Goal: Information Seeking & Learning: Learn about a topic

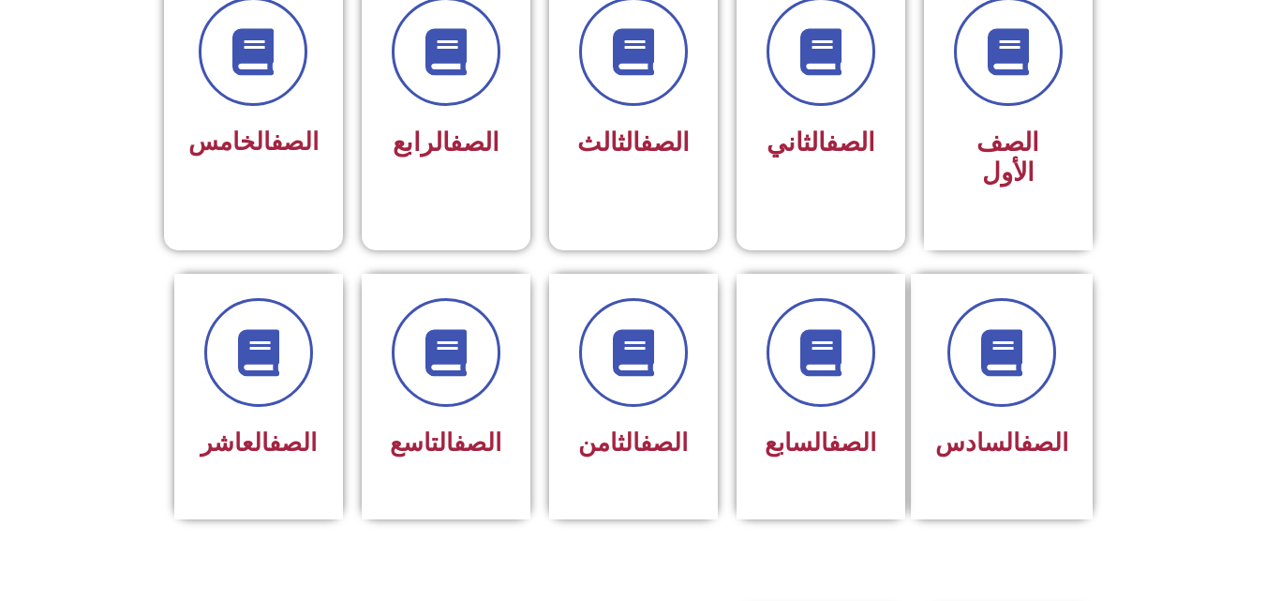
scroll to position [554, 0]
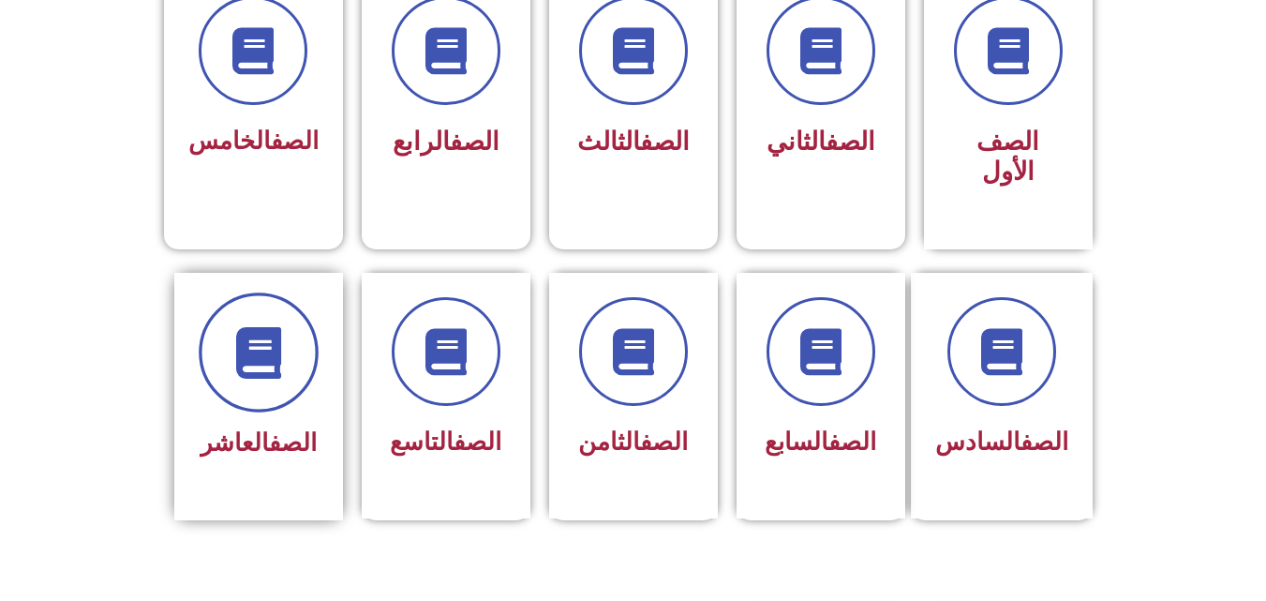
click at [277, 328] on icon at bounding box center [258, 352] width 52 height 52
click at [281, 336] on icon at bounding box center [258, 352] width 52 height 52
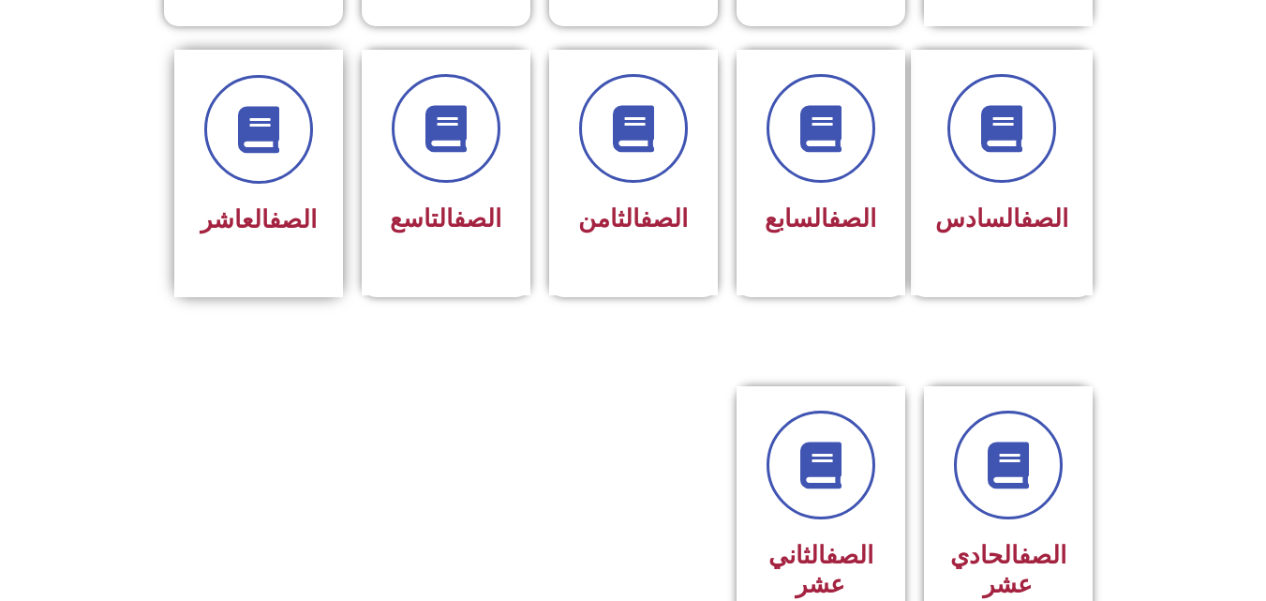
scroll to position [785, 0]
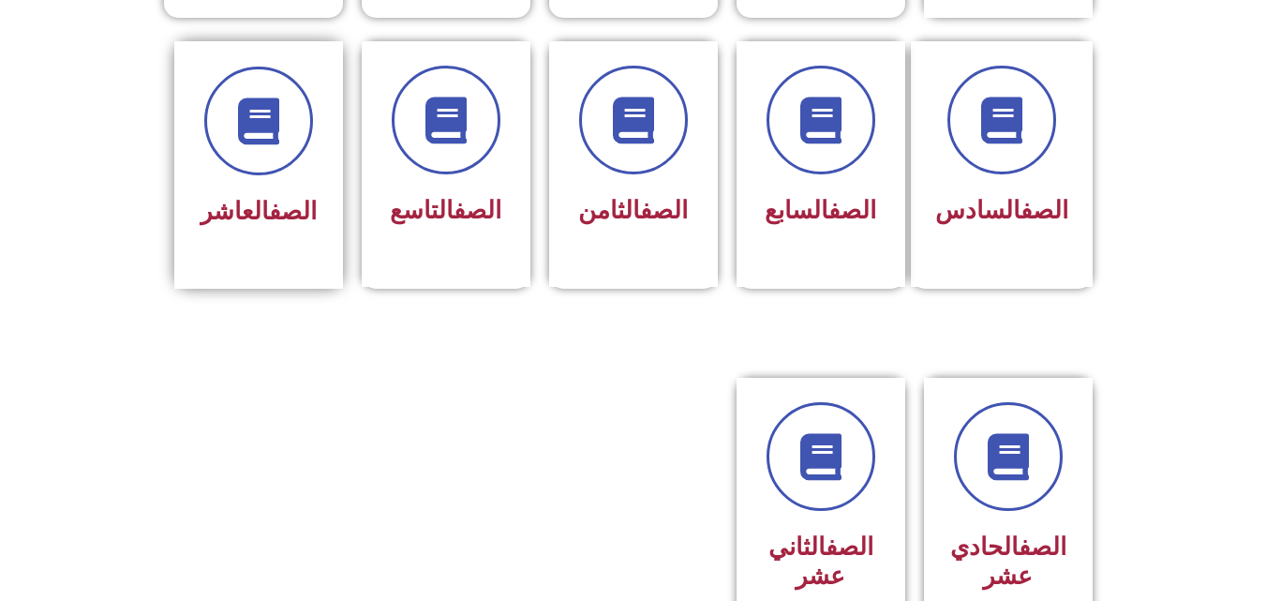
click at [253, 144] on div at bounding box center [259, 121] width 118 height 109
click at [241, 197] on span "الصف العاشر" at bounding box center [259, 211] width 116 height 28
click at [264, 95] on icon at bounding box center [258, 121] width 52 height 52
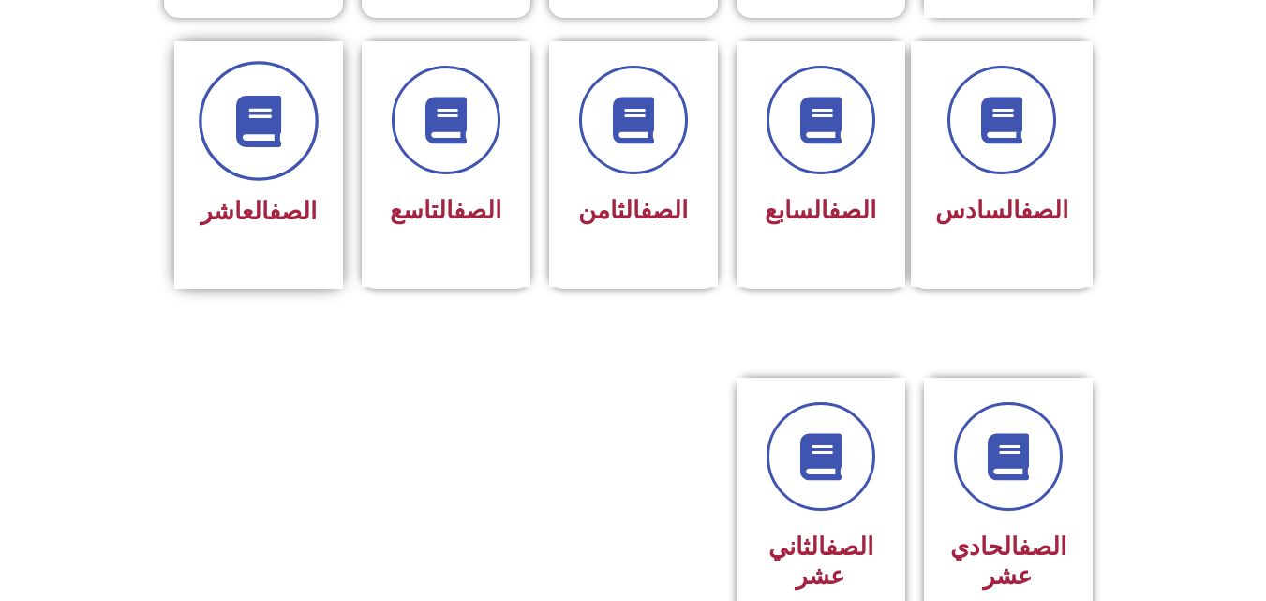
click at [264, 95] on icon at bounding box center [258, 121] width 52 height 52
click at [236, 116] on span at bounding box center [259, 121] width 120 height 120
click at [214, 203] on div "الصف العاشر" at bounding box center [259, 212] width 118 height 46
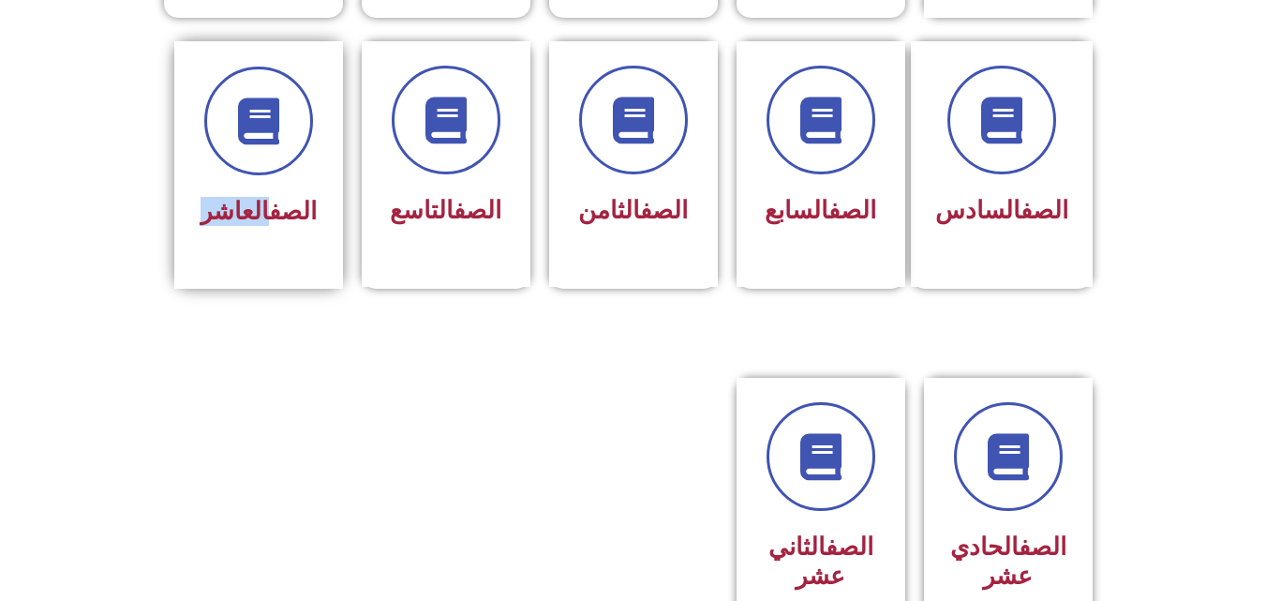
click at [214, 203] on div "الصف العاشر" at bounding box center [259, 212] width 118 height 46
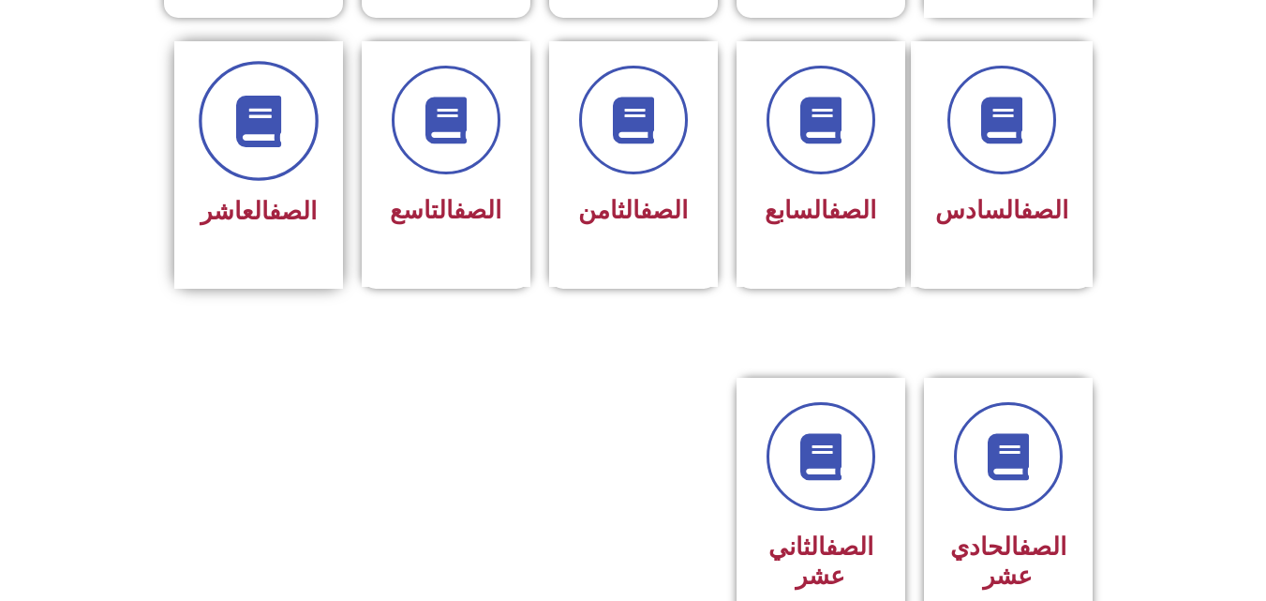
click at [231, 129] on span at bounding box center [259, 121] width 120 height 120
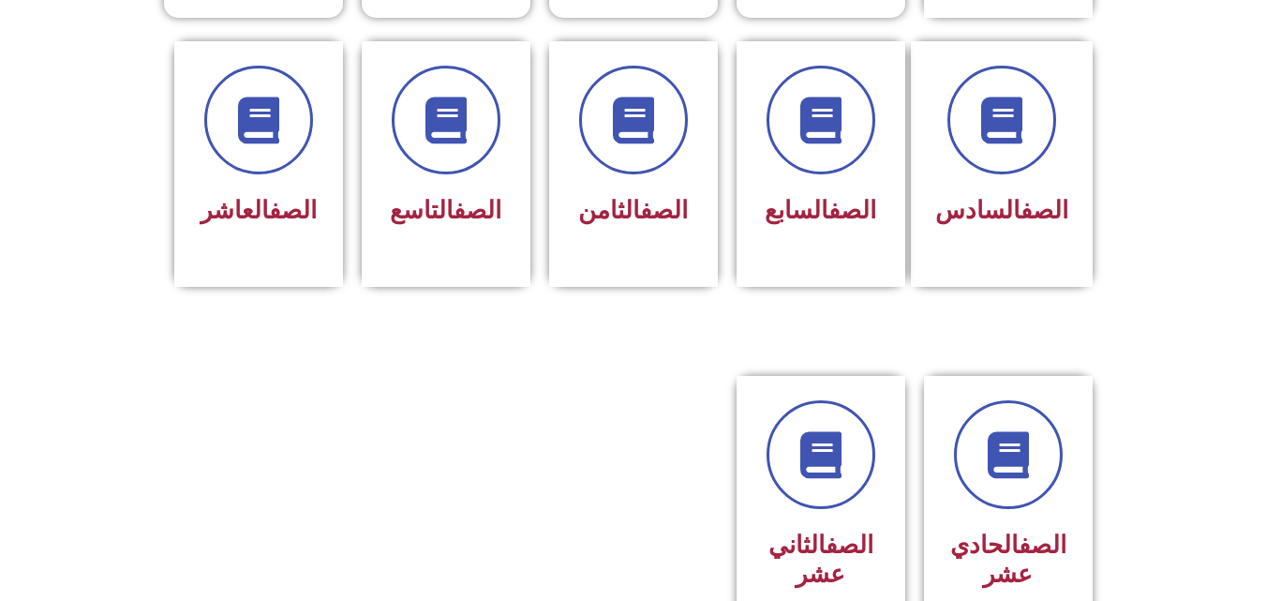
click at [216, 314] on section "الصف السادس الصف السابع الصف الثامن الصف التاسع الصف العاشر" at bounding box center [633, 185] width 1266 height 335
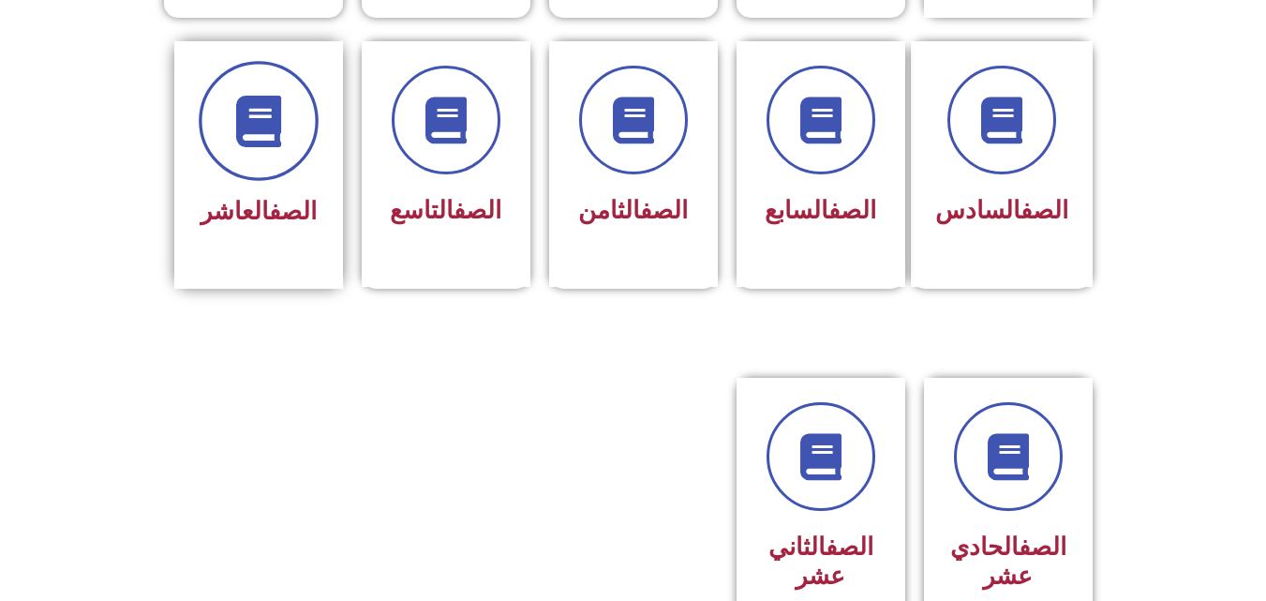
click at [247, 129] on span at bounding box center [259, 121] width 120 height 120
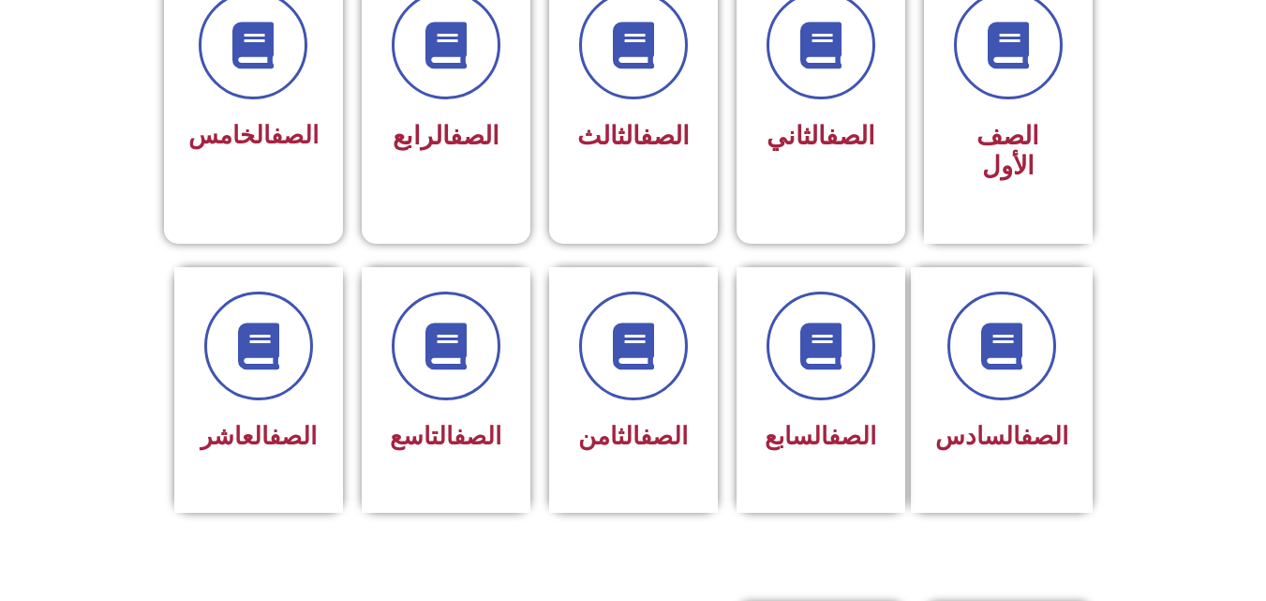
scroll to position [586, 0]
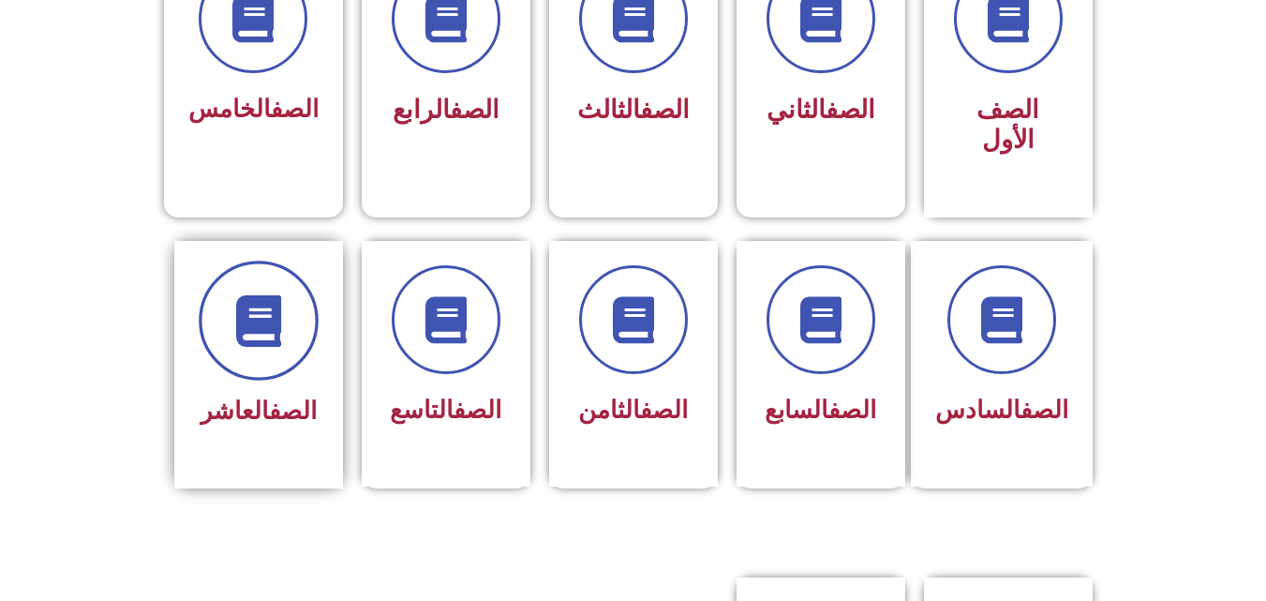
click at [246, 300] on icon at bounding box center [258, 320] width 52 height 52
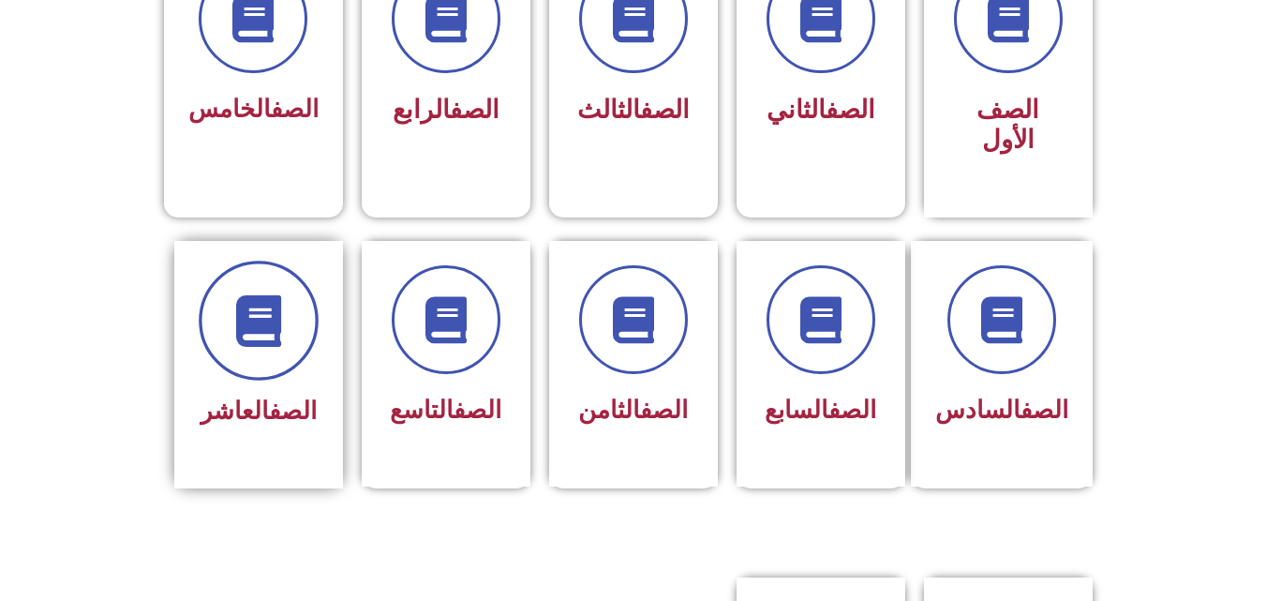
drag, startPoint x: 246, startPoint y: 300, endPoint x: 246, endPoint y: 335, distance: 34.7
click at [246, 335] on span at bounding box center [259, 321] width 120 height 120
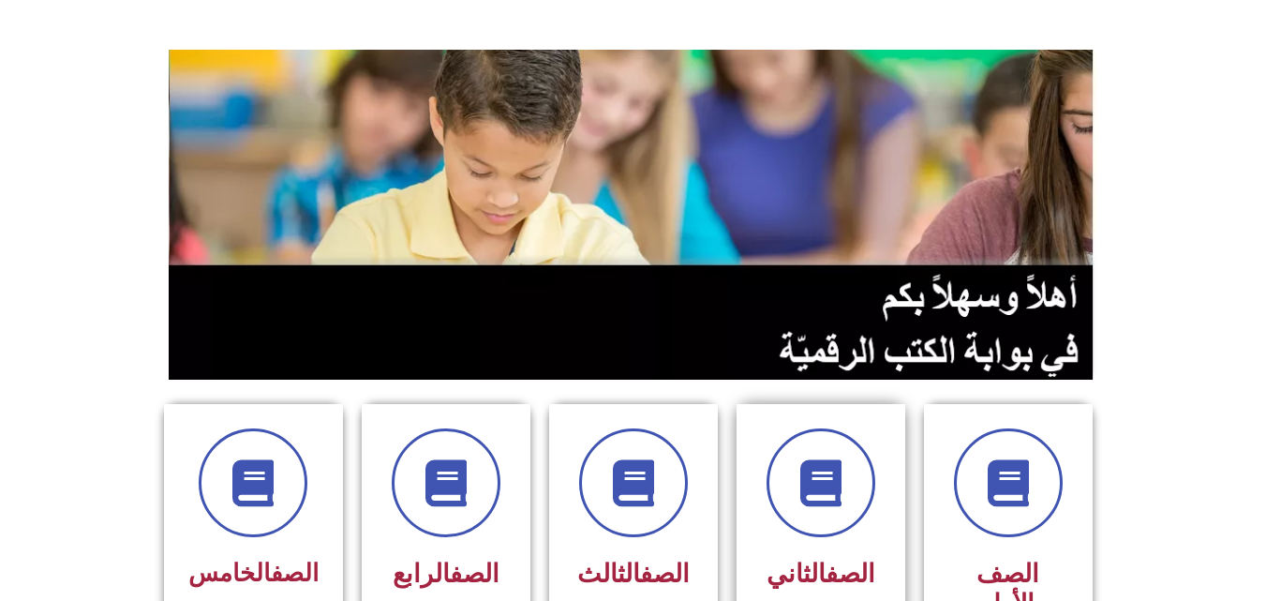
scroll to position [0, 0]
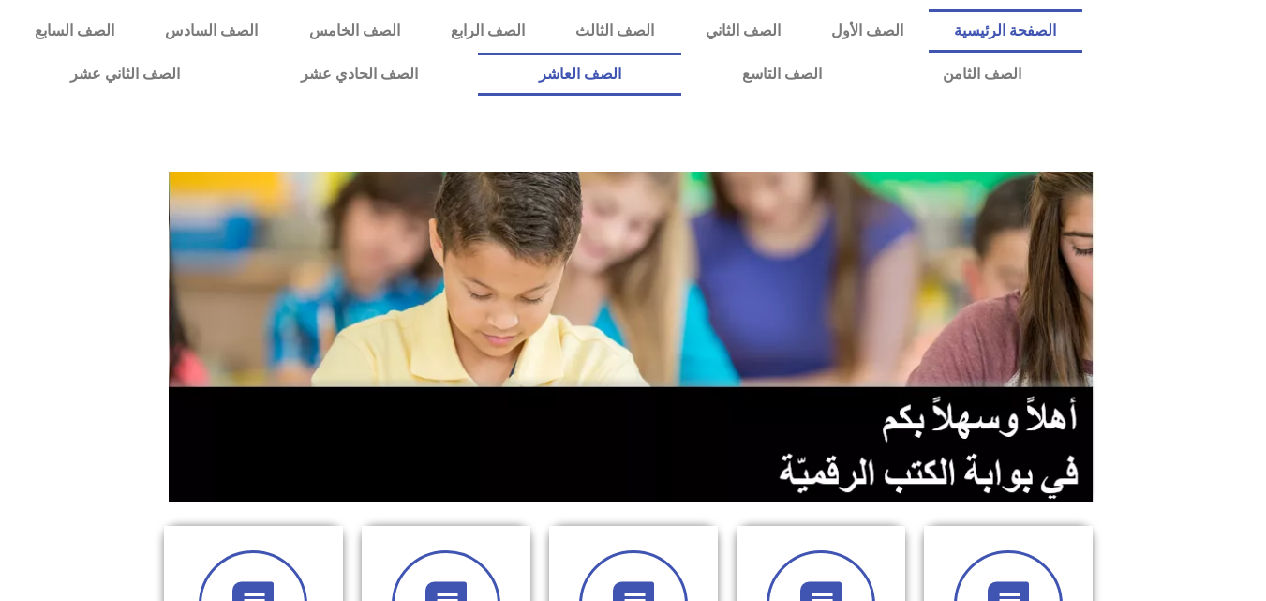
click at [681, 81] on link "الصف العاشر" at bounding box center [579, 73] width 203 height 43
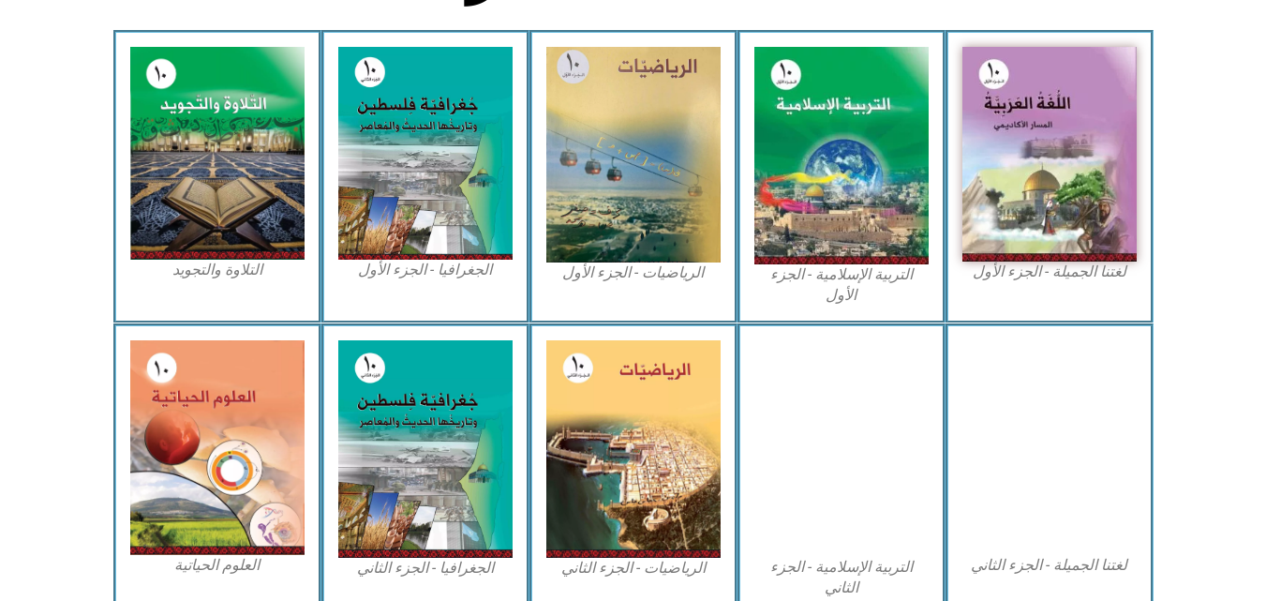
scroll to position [558, 0]
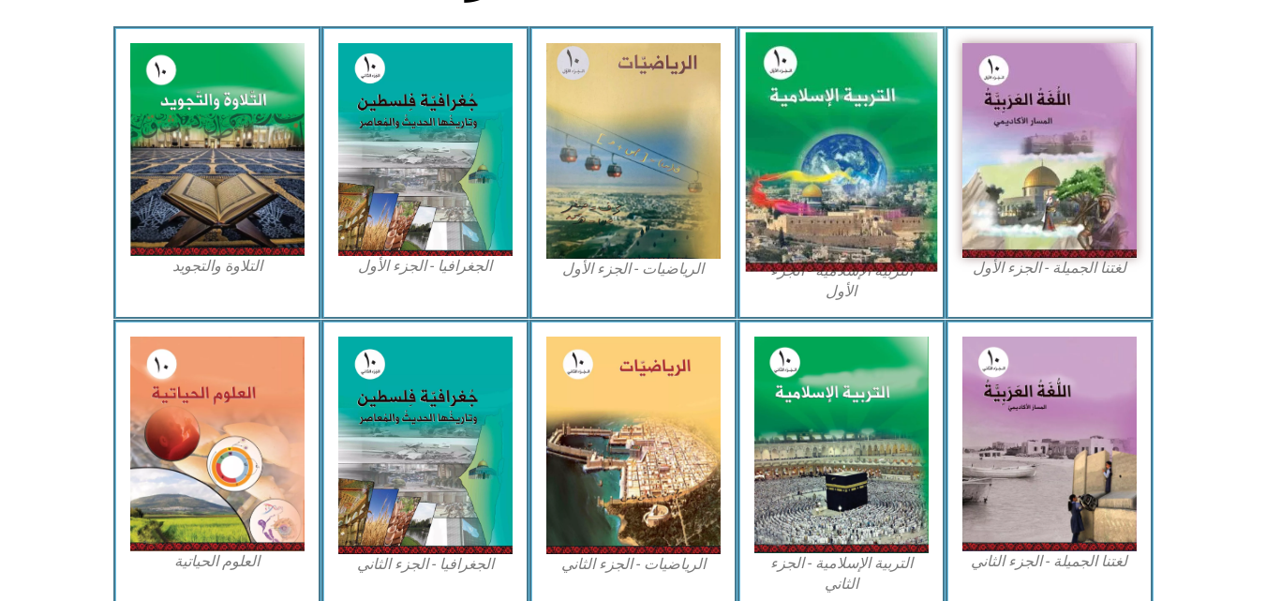
click at [849, 211] on img at bounding box center [841, 152] width 192 height 239
click at [851, 217] on img at bounding box center [841, 152] width 192 height 239
click at [845, 196] on img at bounding box center [841, 152] width 192 height 239
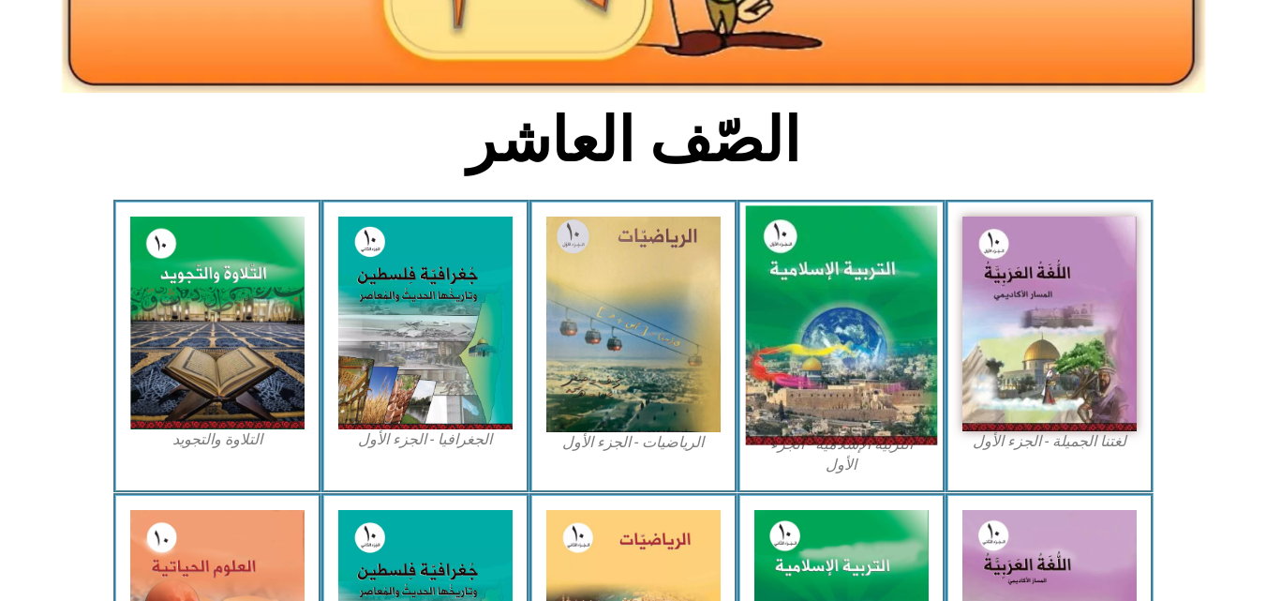
scroll to position [490, 0]
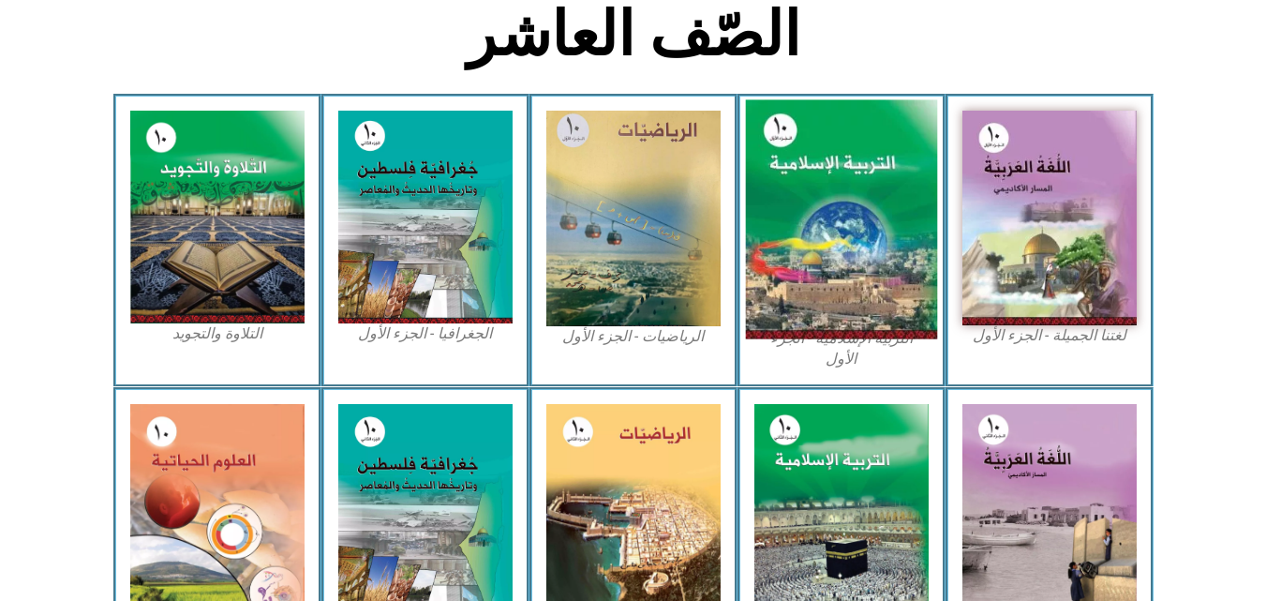
click at [844, 196] on img at bounding box center [841, 219] width 192 height 239
click at [847, 196] on img at bounding box center [841, 219] width 192 height 239
click at [860, 326] on img at bounding box center [841, 219] width 192 height 239
click at [861, 327] on img at bounding box center [841, 219] width 192 height 239
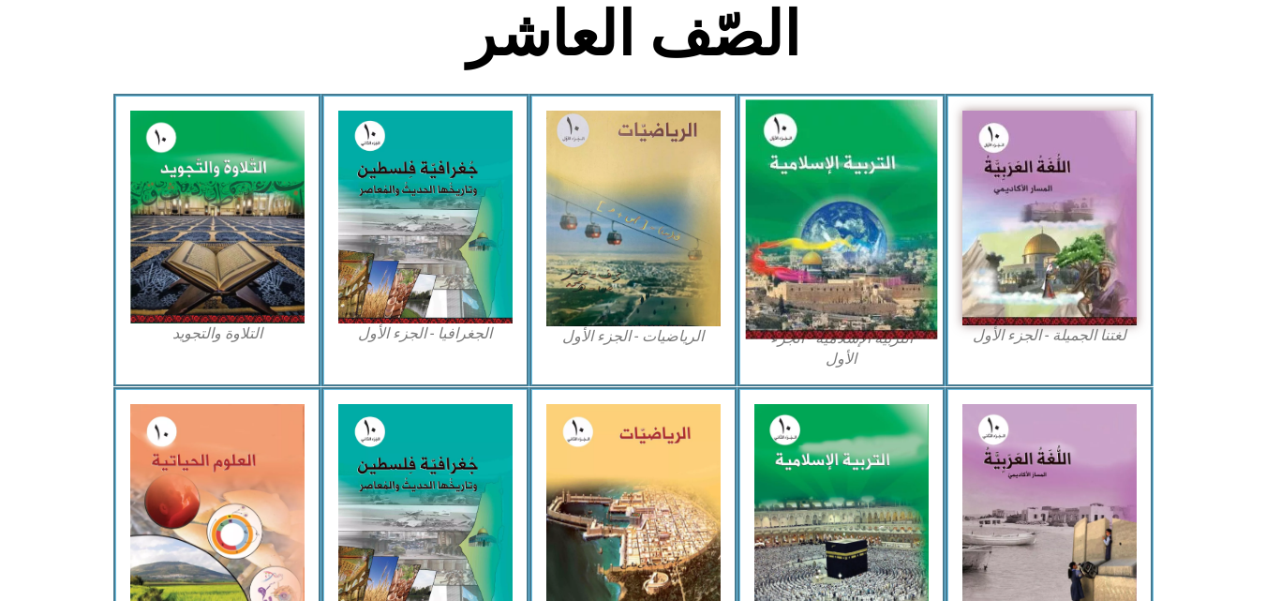
click at [861, 327] on img at bounding box center [841, 219] width 192 height 239
click at [860, 327] on img at bounding box center [841, 219] width 192 height 239
click at [860, 326] on img at bounding box center [841, 219] width 192 height 239
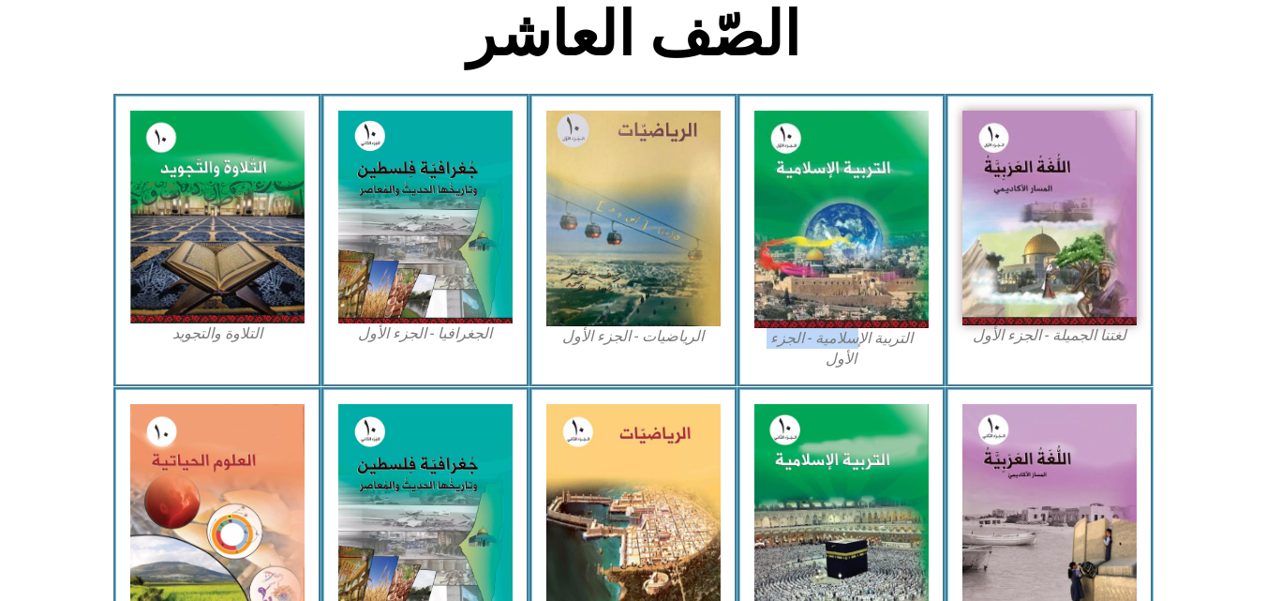
drag, startPoint x: 860, startPoint y: 350, endPoint x: 856, endPoint y: 331, distance: 19.1
click at [856, 331] on figcaption "التربية الإسلامية - الجزء الأول" at bounding box center [841, 349] width 174 height 42
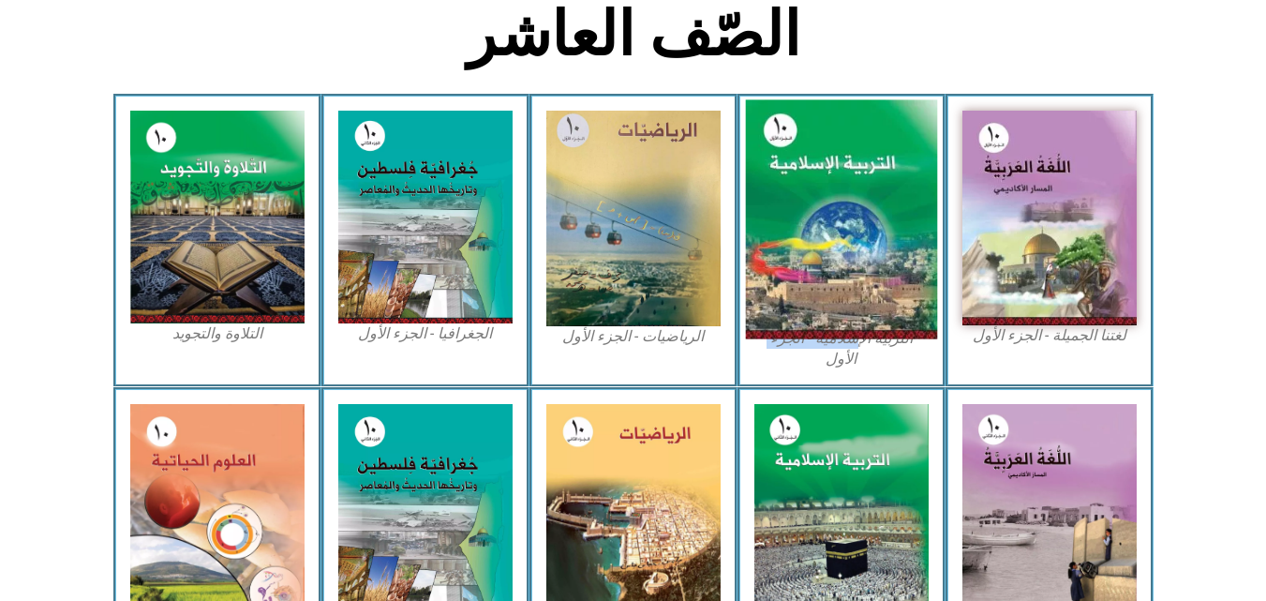
click at [850, 236] on img at bounding box center [841, 219] width 192 height 239
click at [856, 323] on img at bounding box center [841, 219] width 192 height 239
click at [856, 324] on img at bounding box center [841, 219] width 192 height 239
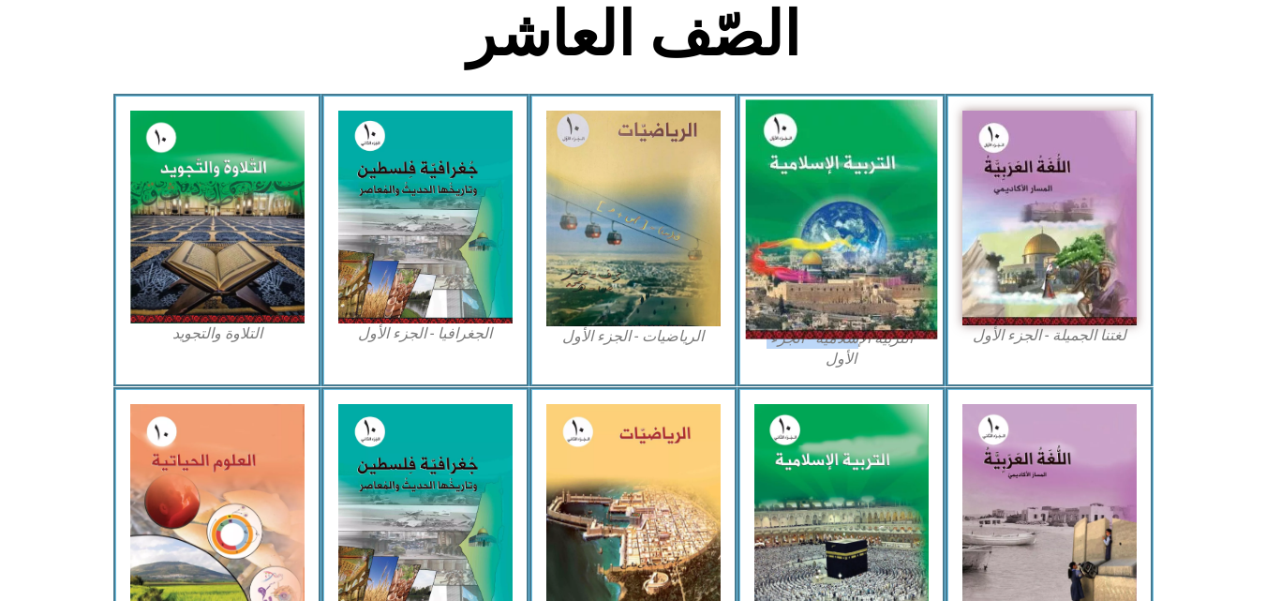
click at [856, 324] on img at bounding box center [841, 219] width 192 height 239
click at [801, 267] on img at bounding box center [841, 219] width 192 height 239
click at [801, 266] on img at bounding box center [841, 219] width 192 height 239
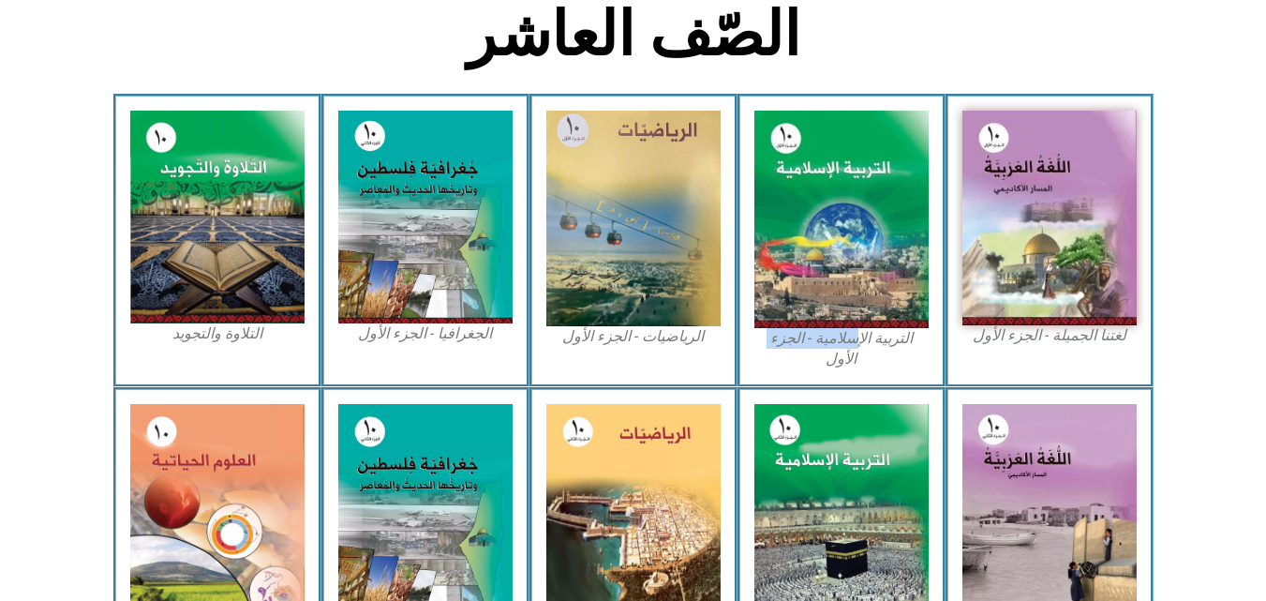
click at [833, 331] on figcaption "التربية الإسلامية - الجزء الأول" at bounding box center [841, 349] width 174 height 42
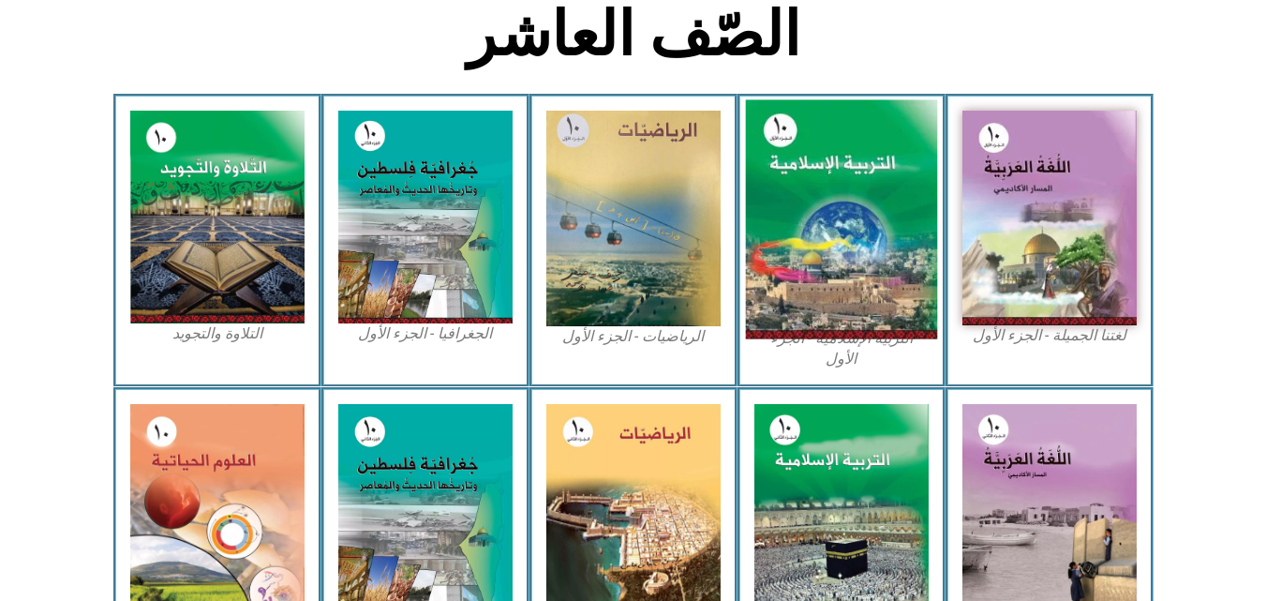
click at [831, 306] on img at bounding box center [841, 219] width 192 height 239
drag, startPoint x: 831, startPoint y: 307, endPoint x: 871, endPoint y: 286, distance: 45.7
click at [869, 288] on img at bounding box center [841, 219] width 192 height 239
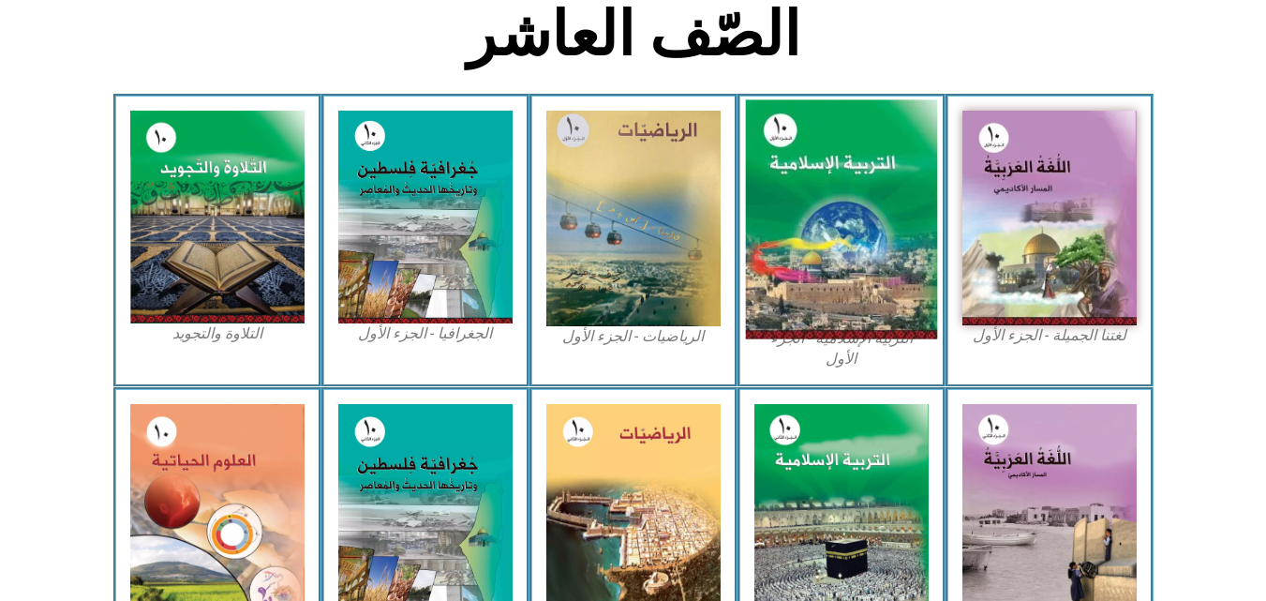
drag, startPoint x: 869, startPoint y: 288, endPoint x: 854, endPoint y: 265, distance: 27.0
click at [854, 265] on img at bounding box center [841, 219] width 192 height 239
click at [843, 246] on img at bounding box center [841, 219] width 192 height 239
click at [845, 247] on img at bounding box center [841, 219] width 192 height 239
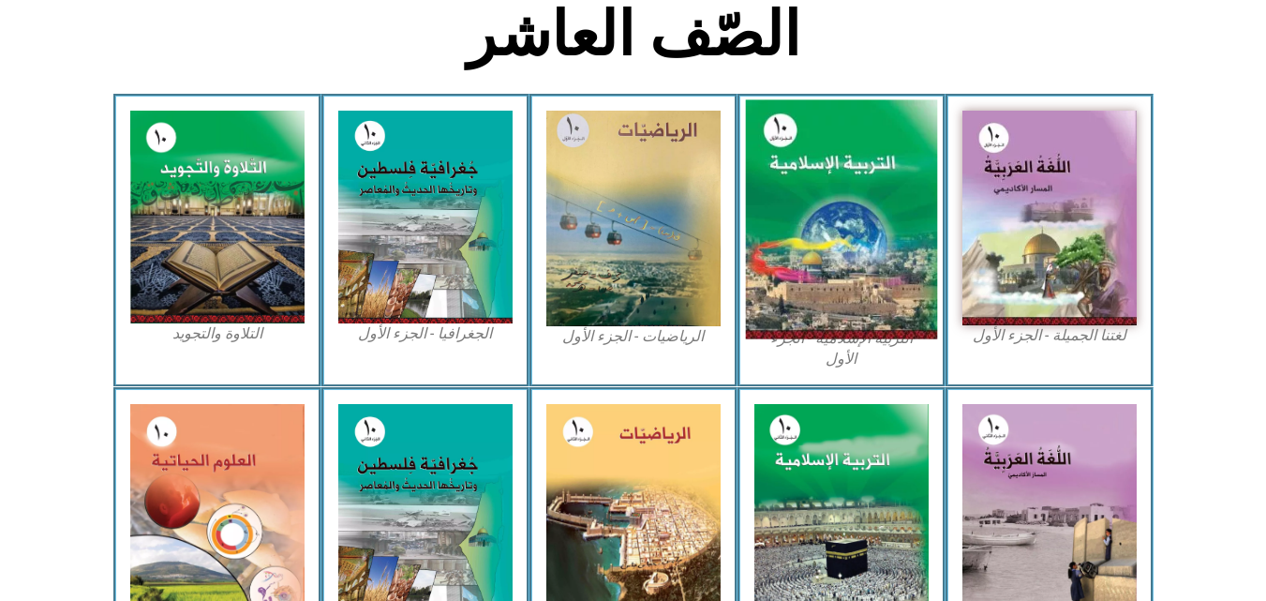
click at [826, 256] on img at bounding box center [841, 219] width 192 height 239
click at [826, 264] on img at bounding box center [841, 219] width 192 height 239
click at [832, 282] on img at bounding box center [841, 219] width 192 height 239
click at [839, 299] on img at bounding box center [841, 219] width 192 height 239
click at [840, 314] on img at bounding box center [841, 219] width 192 height 239
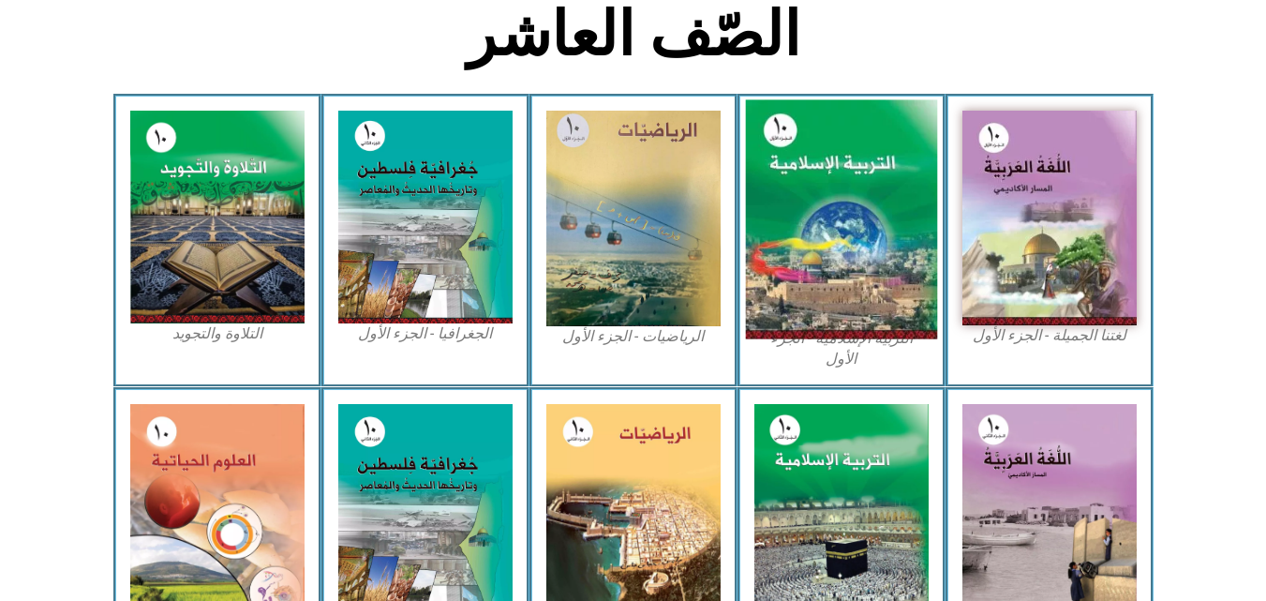
click at [841, 320] on img at bounding box center [841, 219] width 192 height 239
click at [841, 327] on img at bounding box center [841, 219] width 192 height 239
click at [841, 334] on img at bounding box center [841, 219] width 192 height 239
click at [843, 335] on img at bounding box center [841, 219] width 192 height 239
click at [847, 329] on img at bounding box center [841, 219] width 192 height 239
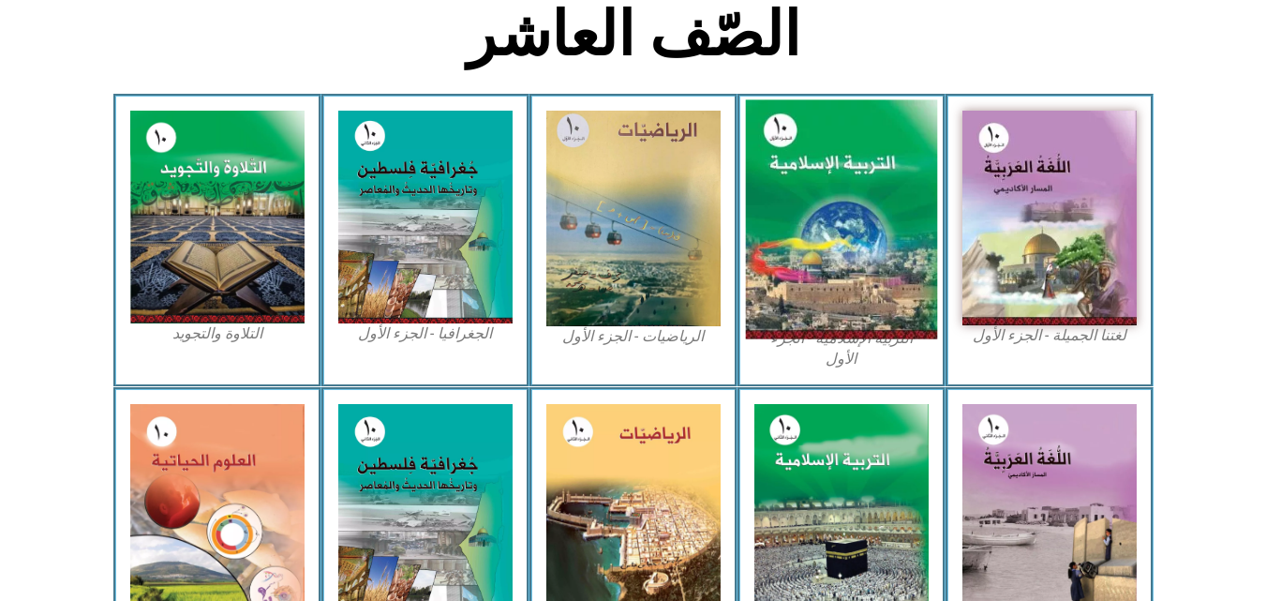
click at [851, 326] on img at bounding box center [841, 219] width 192 height 239
click at [856, 326] on img at bounding box center [841, 219] width 192 height 239
click at [862, 324] on img at bounding box center [841, 219] width 192 height 239
click at [866, 297] on img at bounding box center [841, 219] width 192 height 239
click at [870, 291] on img at bounding box center [841, 219] width 192 height 239
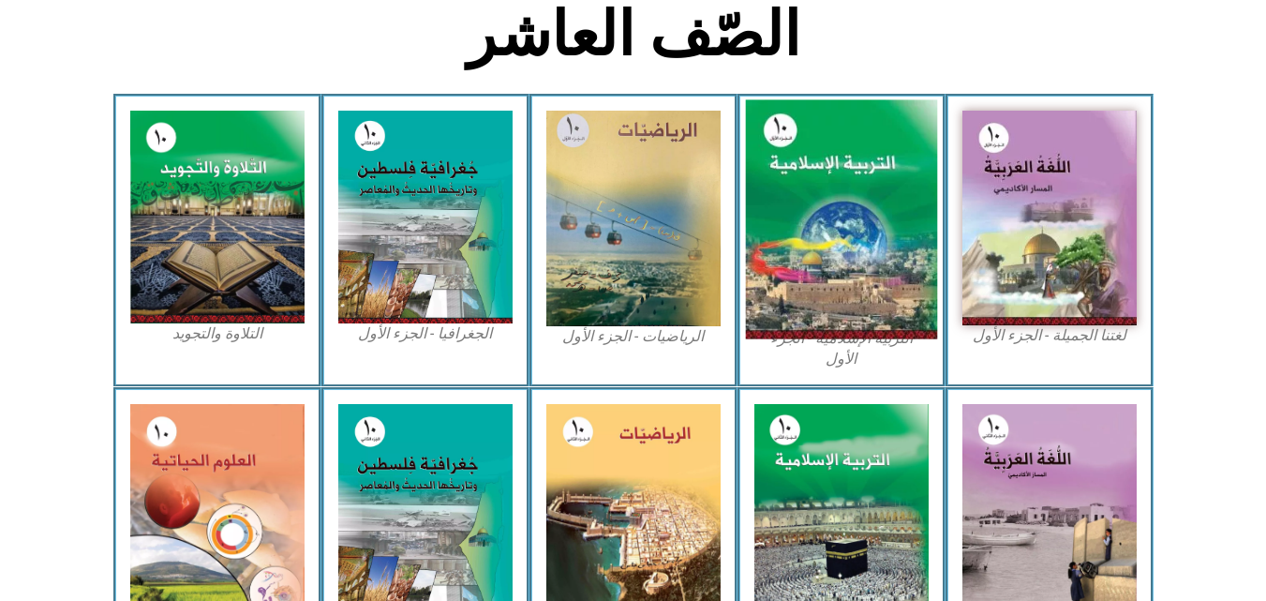
click at [843, 261] on img at bounding box center [841, 219] width 192 height 239
click at [865, 275] on img at bounding box center [841, 219] width 192 height 239
click at [865, 277] on img at bounding box center [841, 219] width 192 height 239
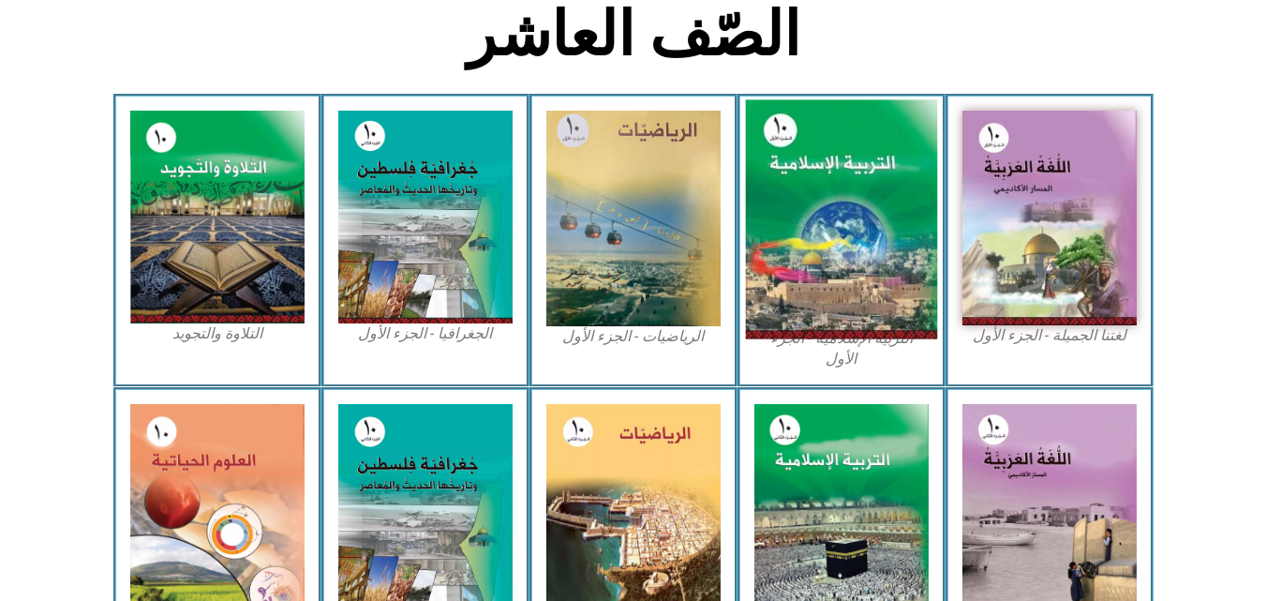
click at [865, 277] on img at bounding box center [841, 219] width 192 height 239
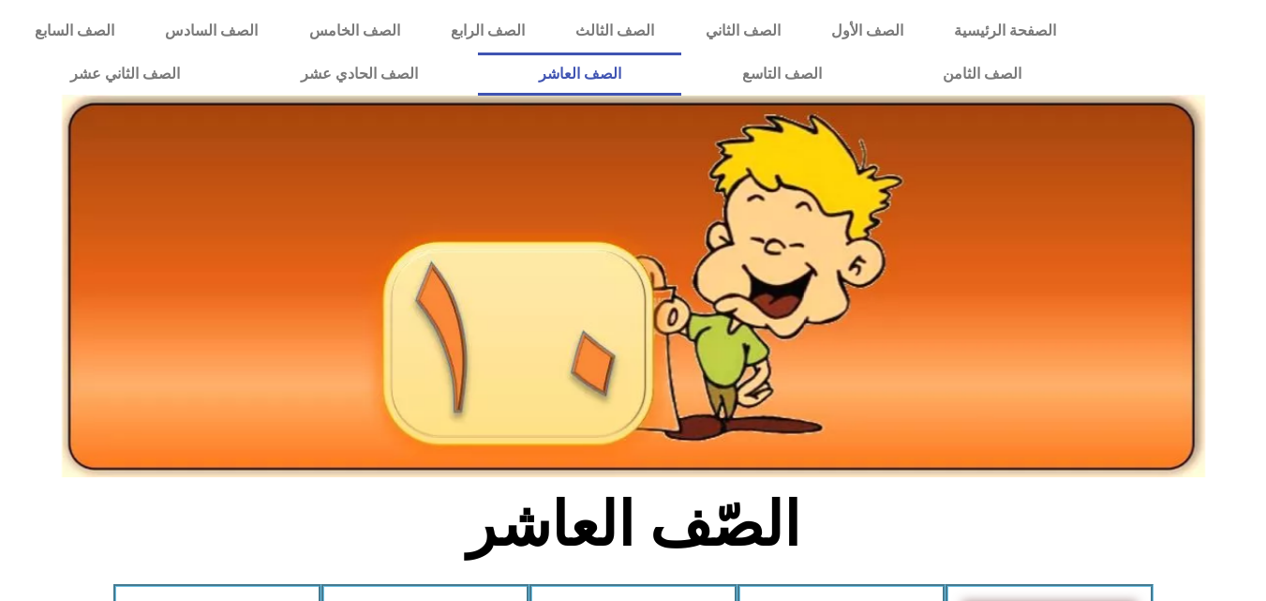
scroll to position [490, 0]
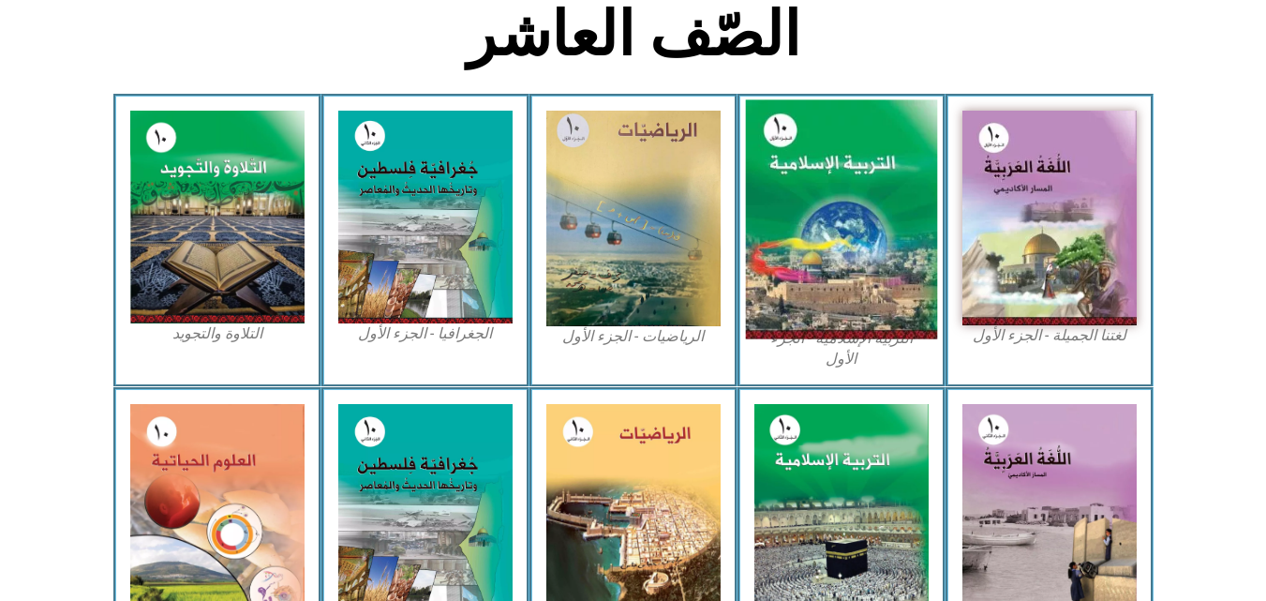
click at [847, 158] on img at bounding box center [841, 219] width 192 height 239
click at [848, 158] on img at bounding box center [841, 219] width 192 height 239
click at [878, 212] on img at bounding box center [841, 219] width 192 height 239
click at [767, 190] on img at bounding box center [841, 219] width 192 height 239
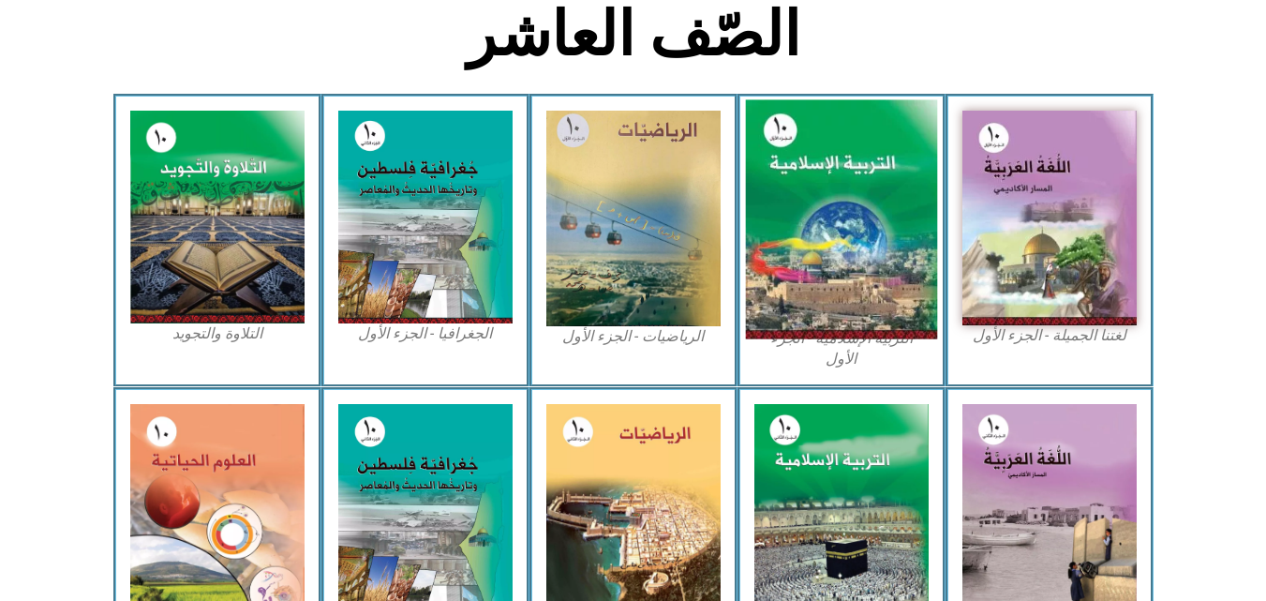
click at [767, 190] on img at bounding box center [841, 219] width 192 height 239
